Goal: Obtain resource: Download file/media

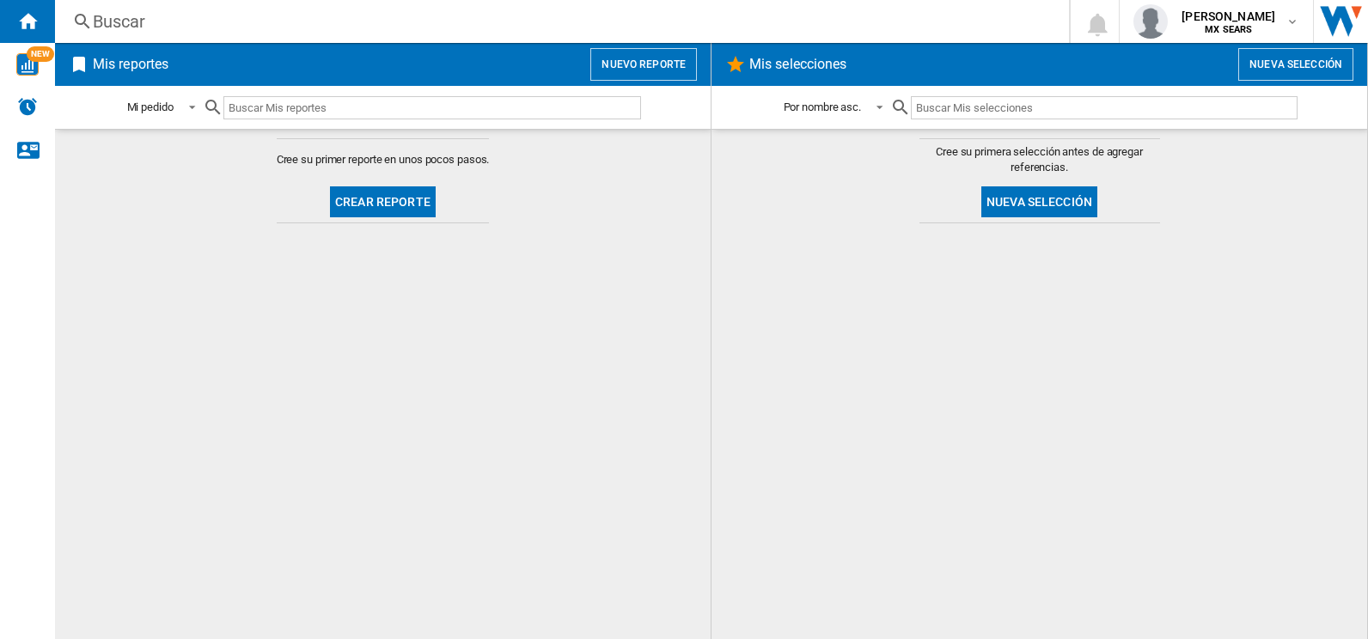
click at [356, 209] on button "Crear reporte" at bounding box center [383, 202] width 106 height 31
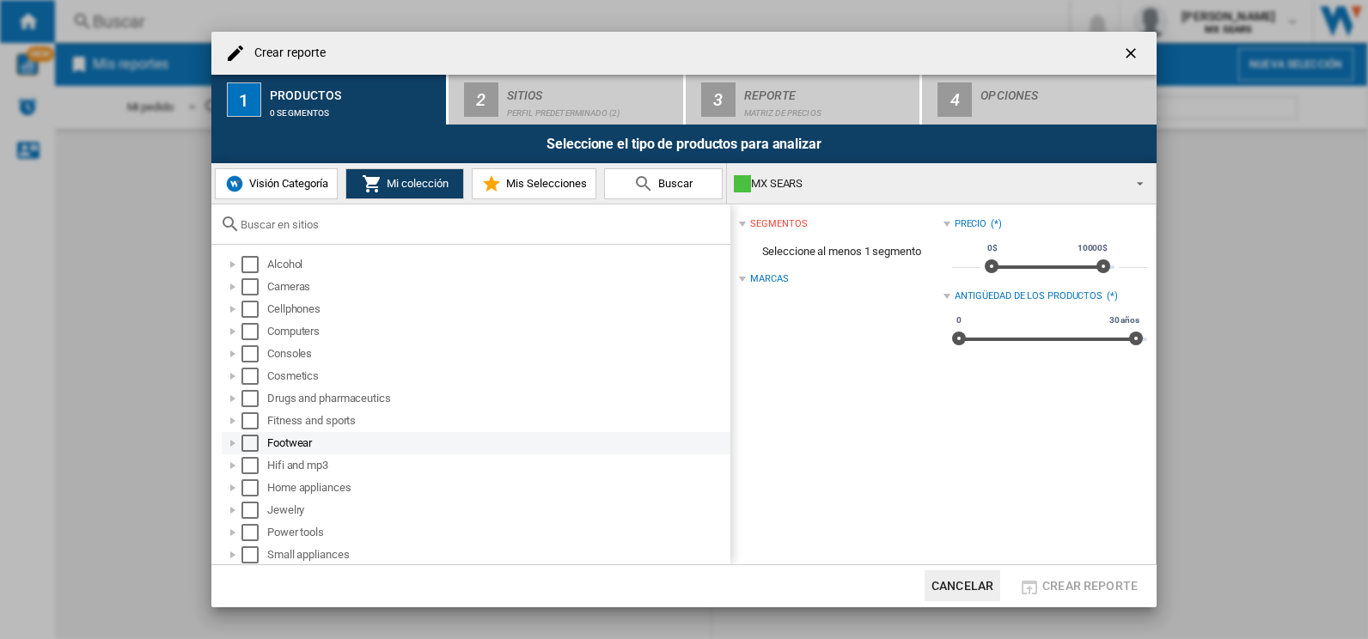
scroll to position [113, 0]
click at [231, 444] on div at bounding box center [232, 441] width 17 height 17
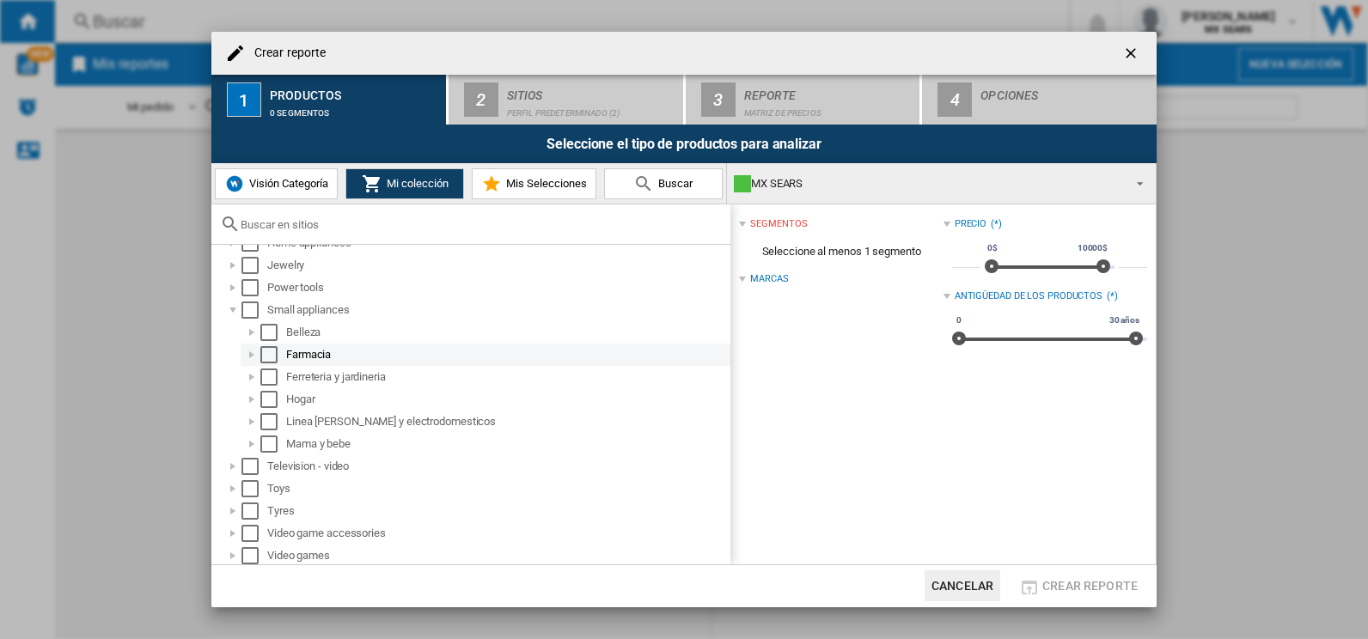
scroll to position [248, 0]
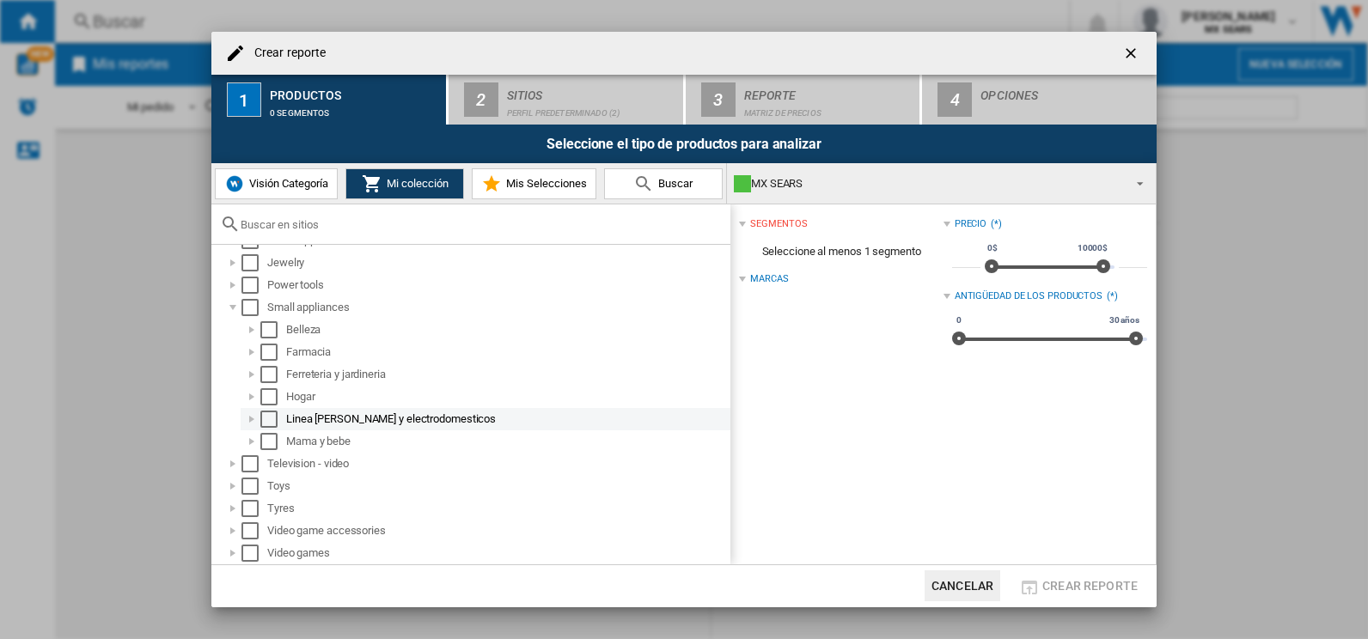
click at [259, 425] on div at bounding box center [251, 419] width 17 height 17
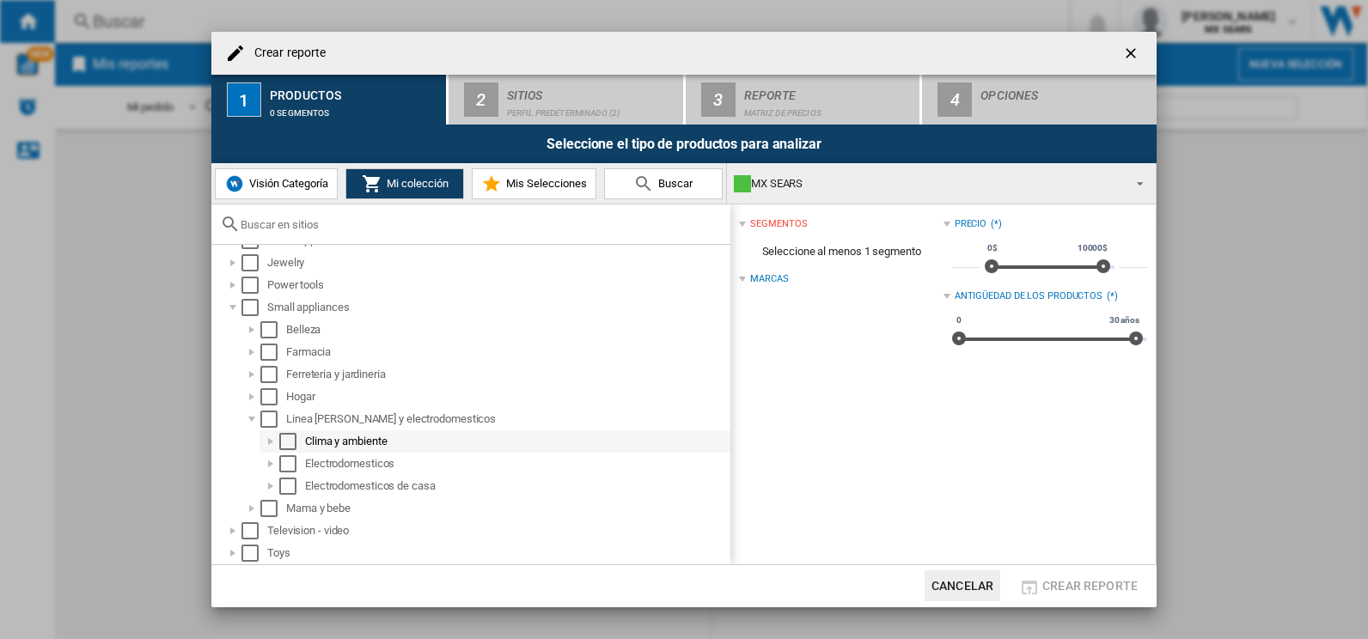
click at [282, 438] on div "Select" at bounding box center [287, 441] width 17 height 17
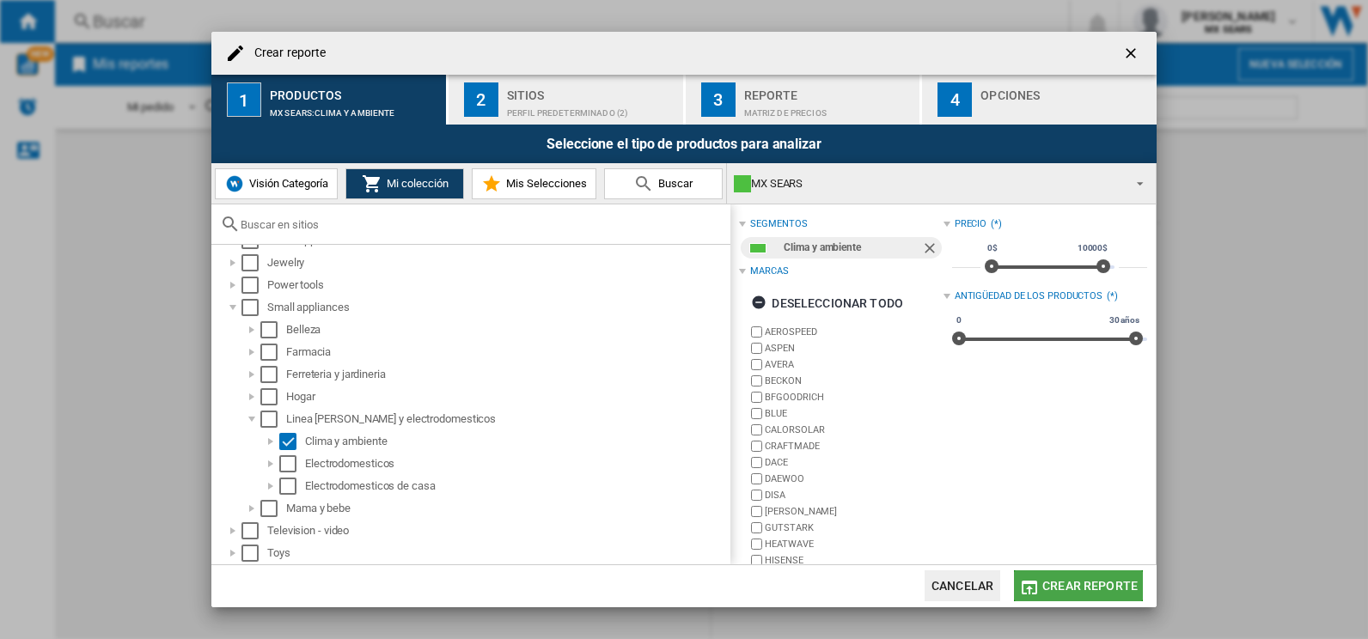
click at [1119, 574] on button "Crear reporte" at bounding box center [1078, 586] width 129 height 31
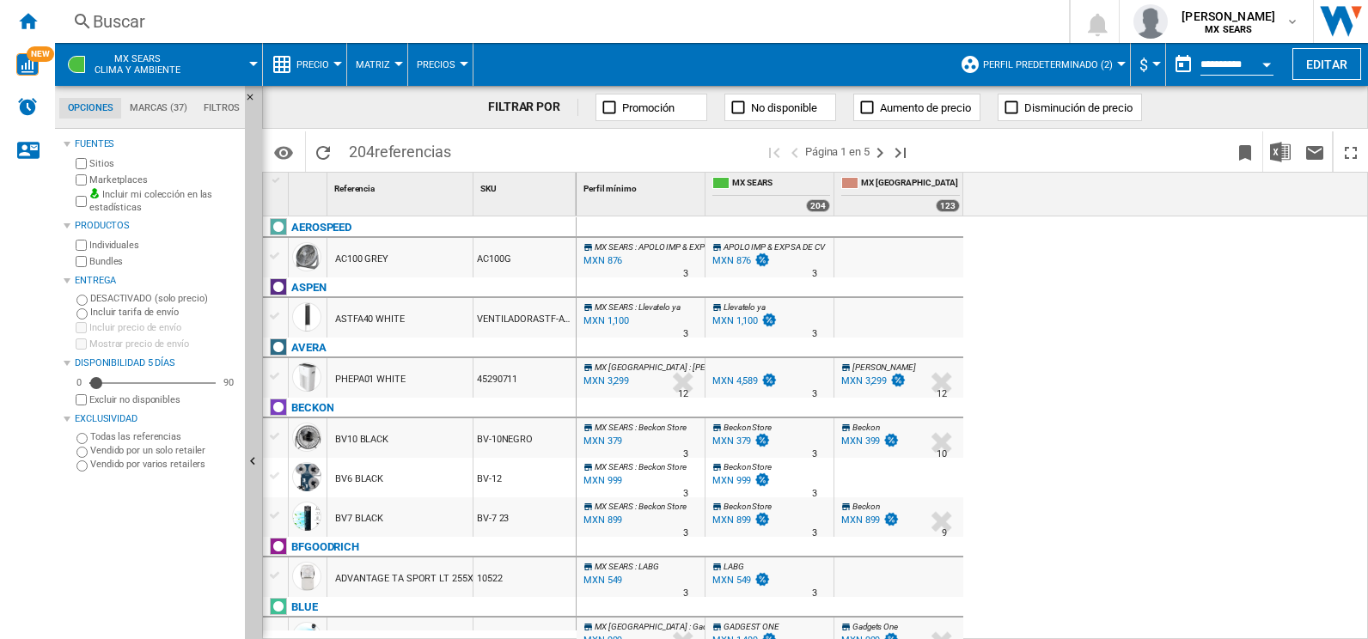
click at [97, 181] on label "Marketplaces" at bounding box center [163, 180] width 149 height 13
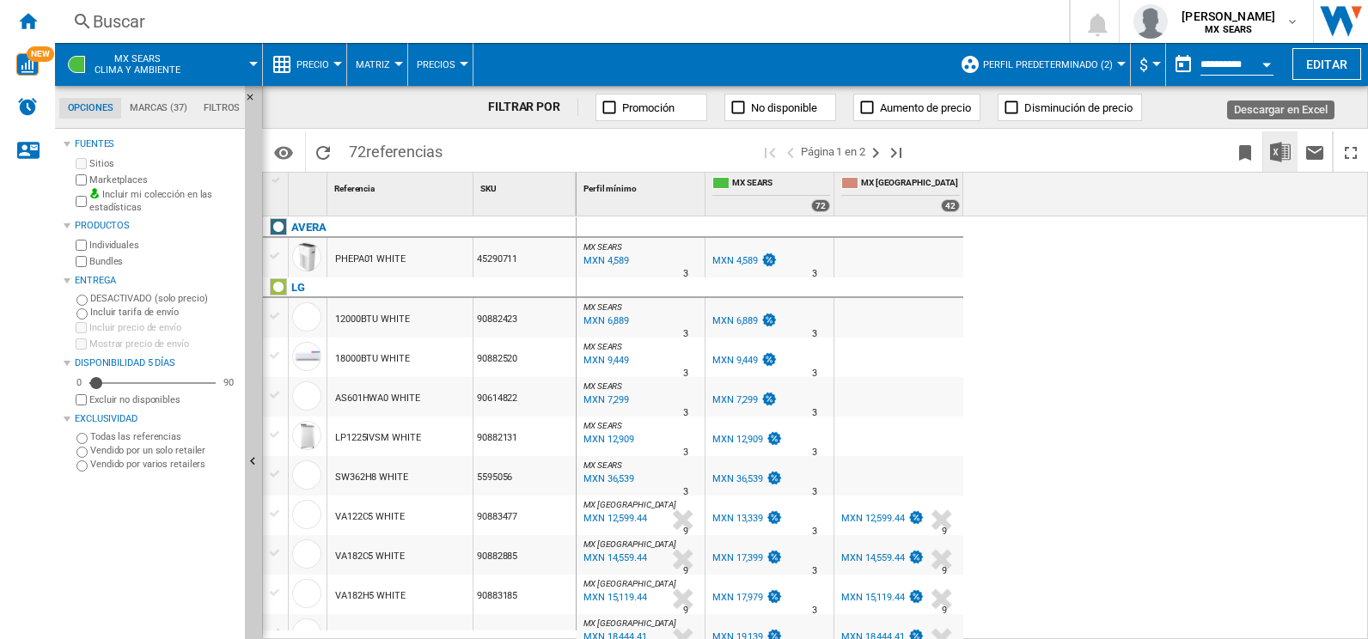
click at [1274, 158] on img "Descargar en Excel" at bounding box center [1280, 152] width 21 height 21
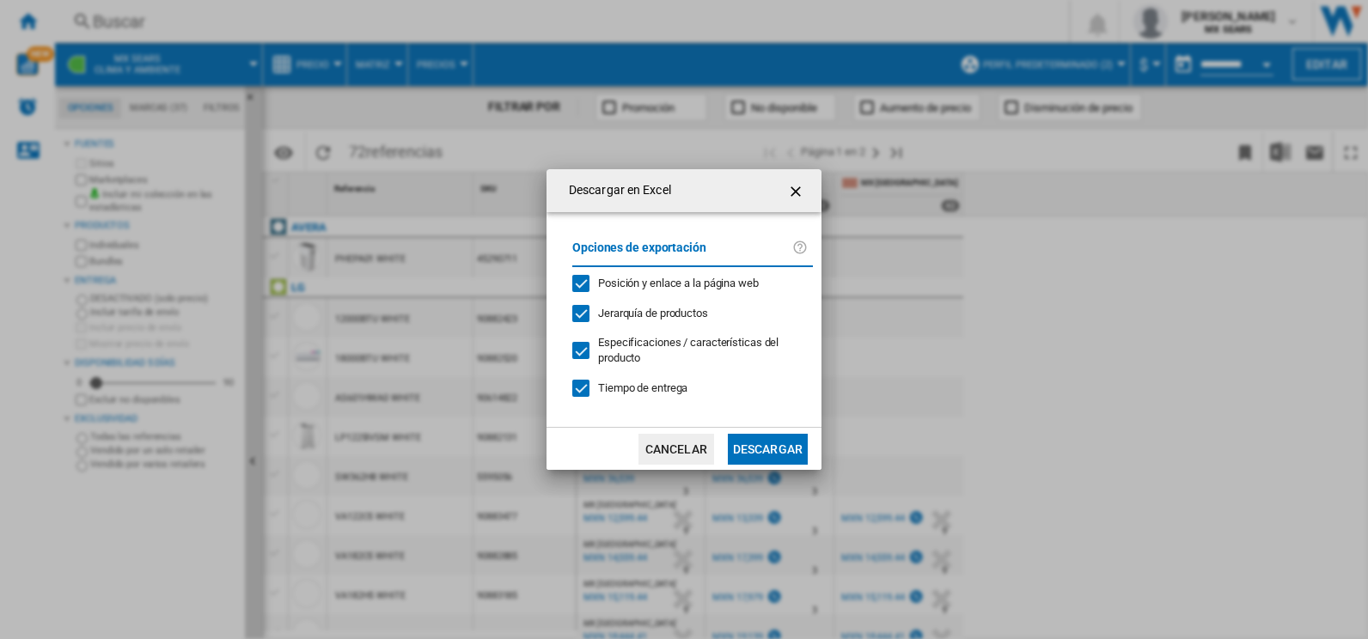
click at [757, 458] on button "Descargar" at bounding box center [768, 449] width 80 height 31
